Goal: Information Seeking & Learning: Learn about a topic

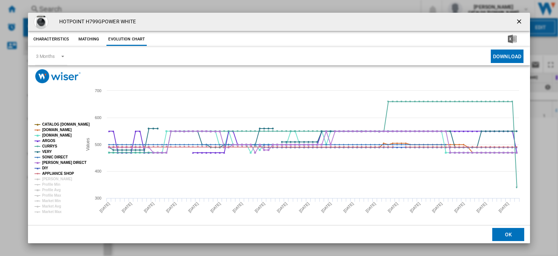
click at [516, 21] on ng-md-icon "getI18NText('BUTTONS.CLOSE_DIALOG')" at bounding box center [520, 22] width 9 height 9
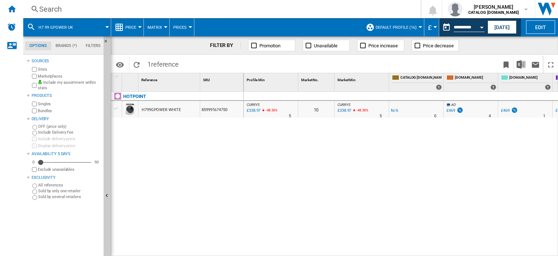
click at [55, 9] on div "Search" at bounding box center [220, 9] width 363 height 10
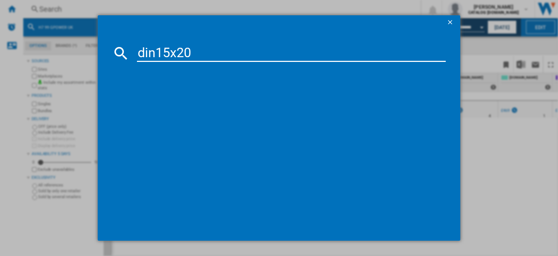
type input "din15x20"
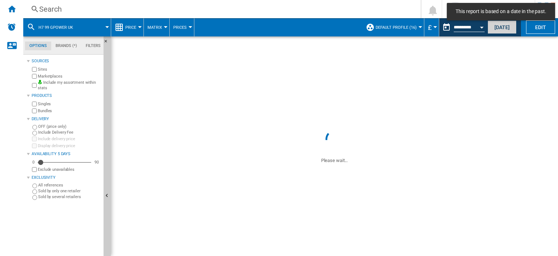
click at [498, 28] on button "[DATE]" at bounding box center [502, 26] width 29 height 13
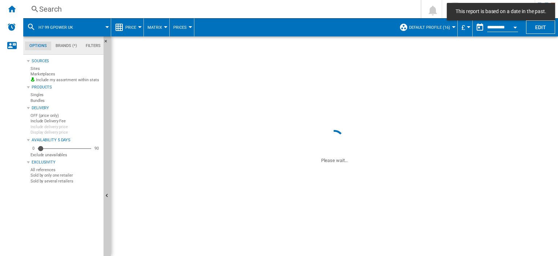
click at [53, 8] on div "Search" at bounding box center [220, 9] width 363 height 10
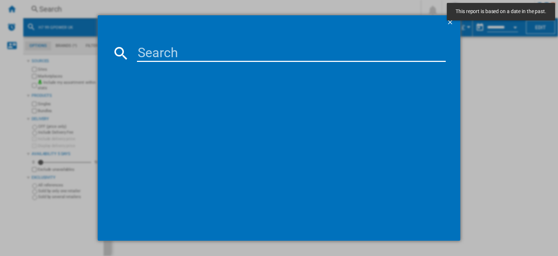
click at [150, 55] on input at bounding box center [291, 52] width 309 height 17
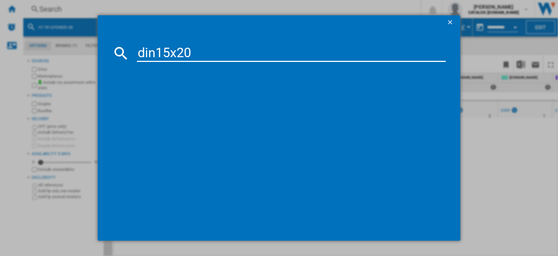
type input "din15x20"
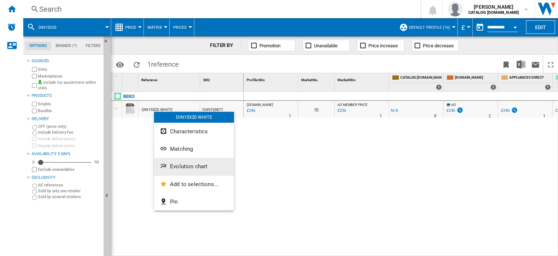
click at [192, 164] on span "Evolution chart" at bounding box center [188, 166] width 37 height 7
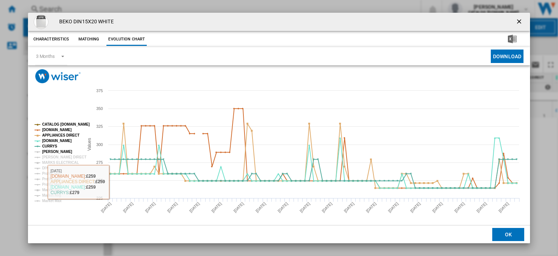
click at [47, 150] on tspan "JOHN LEWIS" at bounding box center [57, 151] width 30 height 4
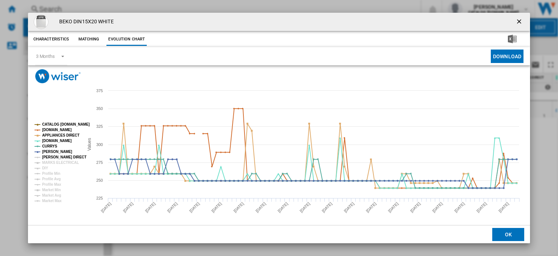
click at [52, 156] on tspan "[PERSON_NAME] DIRECT" at bounding box center [64, 157] width 44 height 4
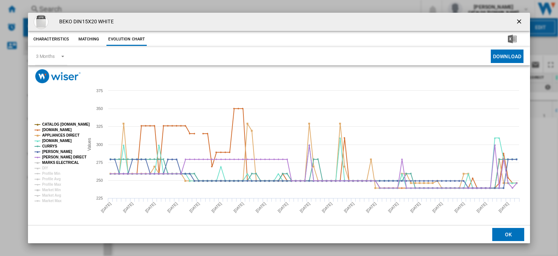
click at [52, 161] on tspan "MARKS ELECTRICAL" at bounding box center [60, 162] width 37 height 4
